Goal: Task Accomplishment & Management: Manage account settings

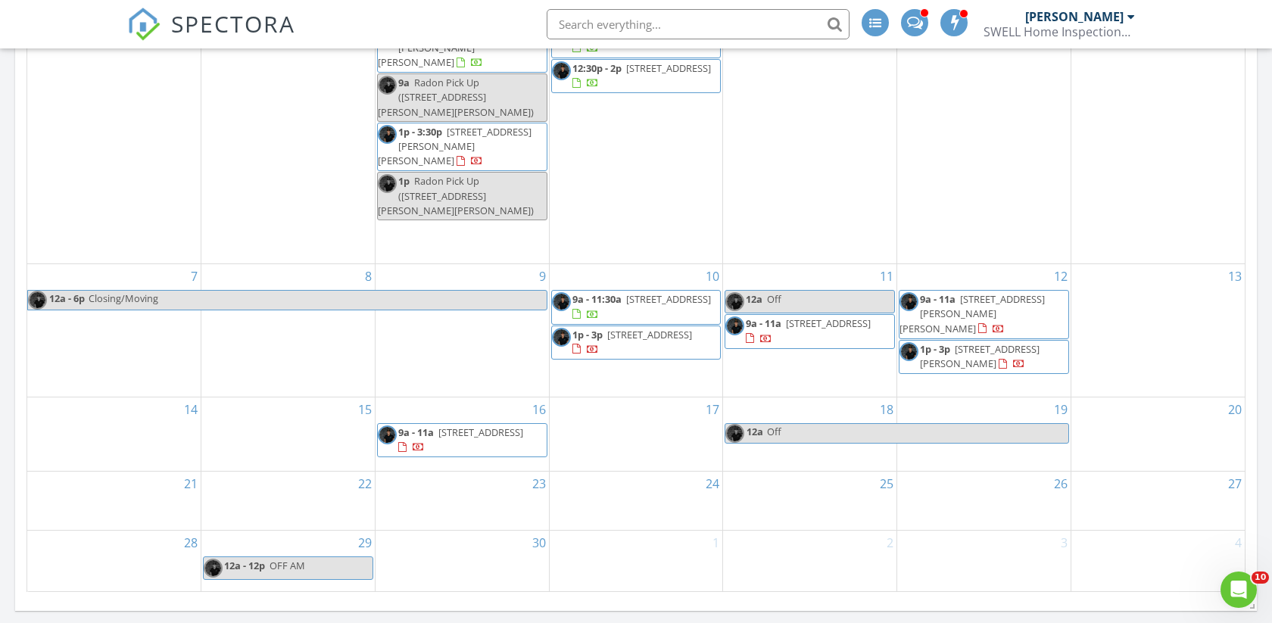
scroll to position [1379, 1273]
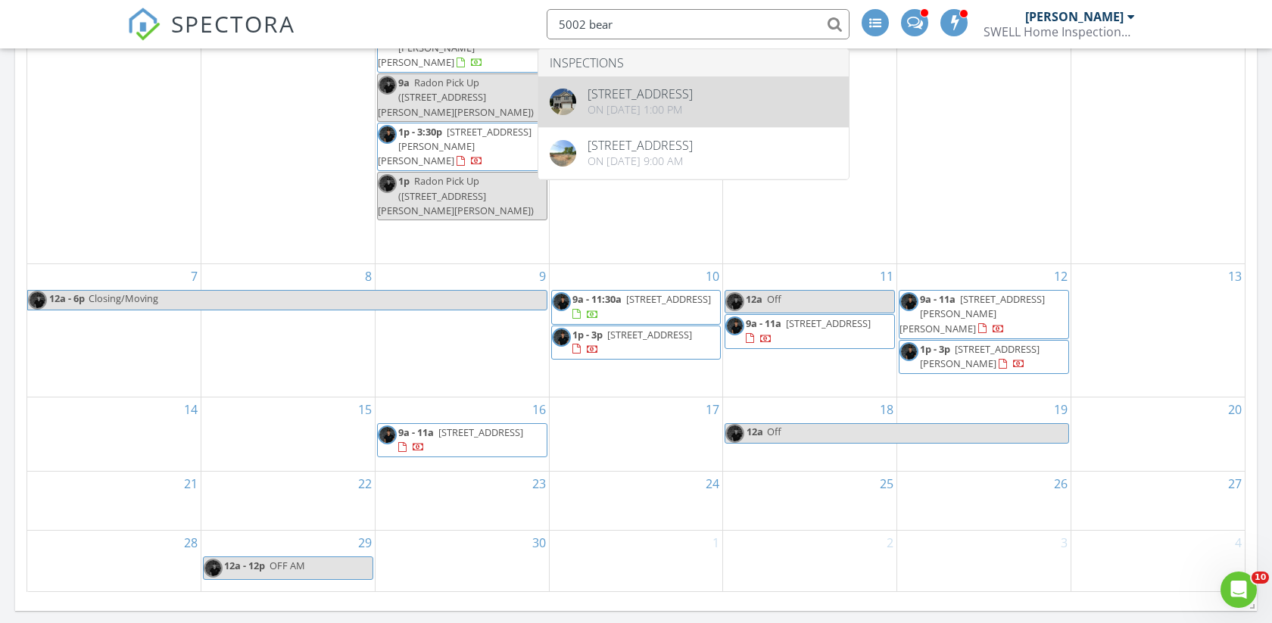
type input "5002 bear"
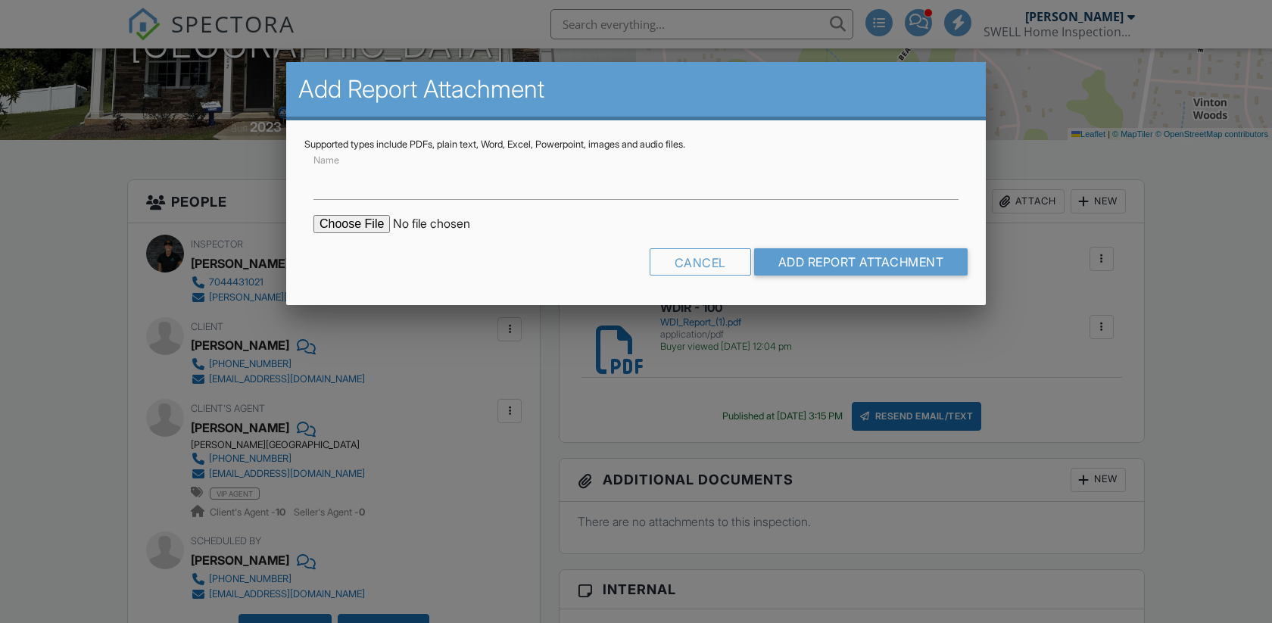
click at [347, 223] on input "file" at bounding box center [441, 224] width 257 height 18
type input "C:\fakepath\5002 Beargrass Dr.pdf"
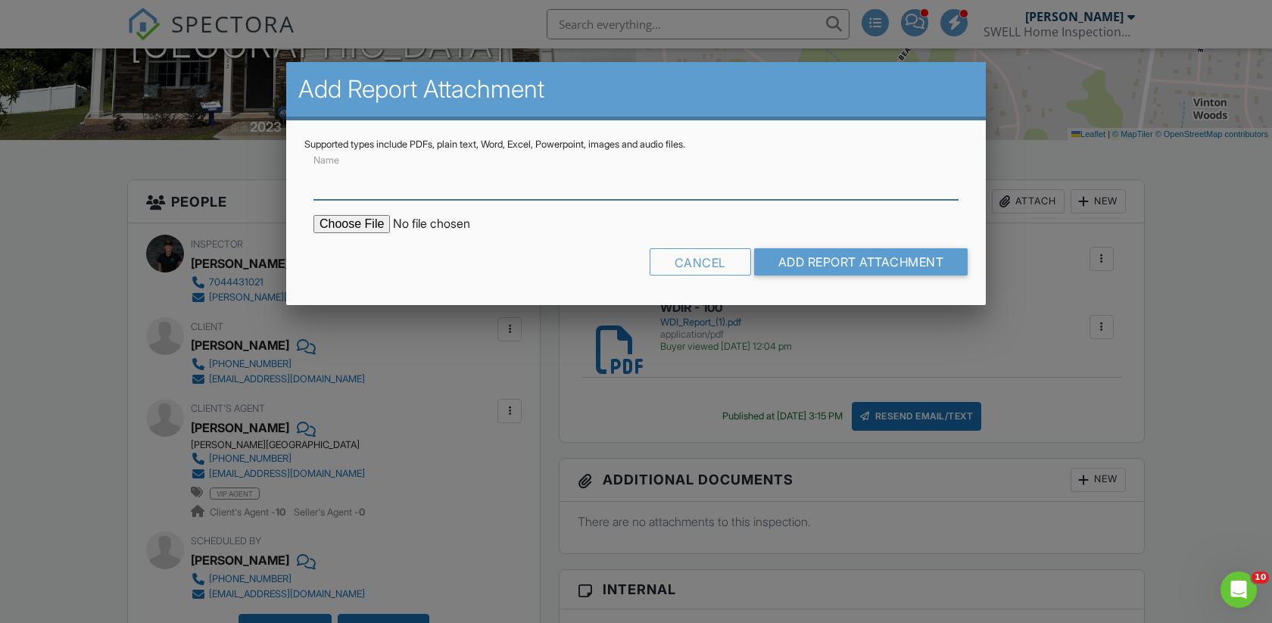
click at [386, 173] on input "Name" at bounding box center [635, 181] width 645 height 37
type input "Radon Report"
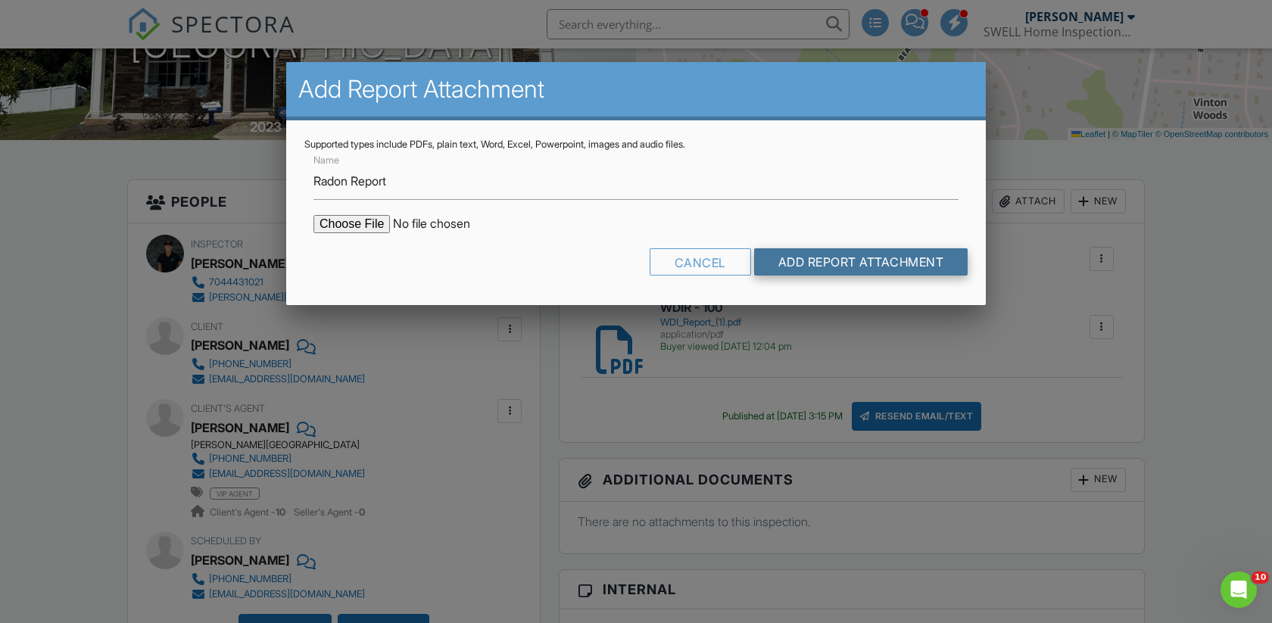
click at [849, 257] on input "Add Report Attachment" at bounding box center [861, 261] width 214 height 27
